Goal: Information Seeking & Learning: Learn about a topic

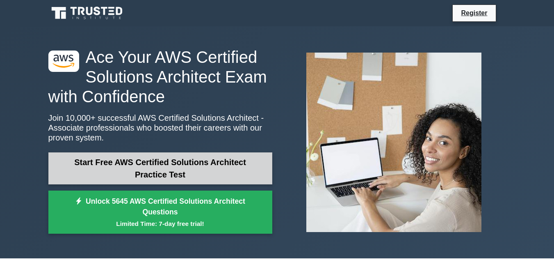
click at [177, 162] on link "Start Free AWS Certified Solutions Architect Practice Test" at bounding box center [160, 168] width 224 height 32
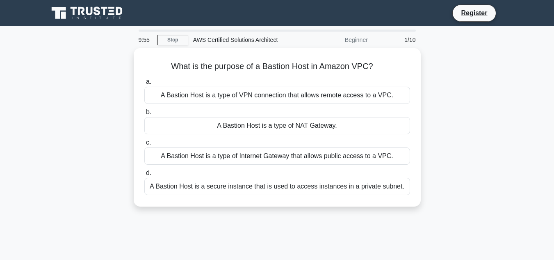
click at [355, 41] on div "Beginner" at bounding box center [337, 40] width 72 height 16
click at [167, 42] on link "Stop" at bounding box center [172, 40] width 31 height 10
